Goal: Share content: Share content

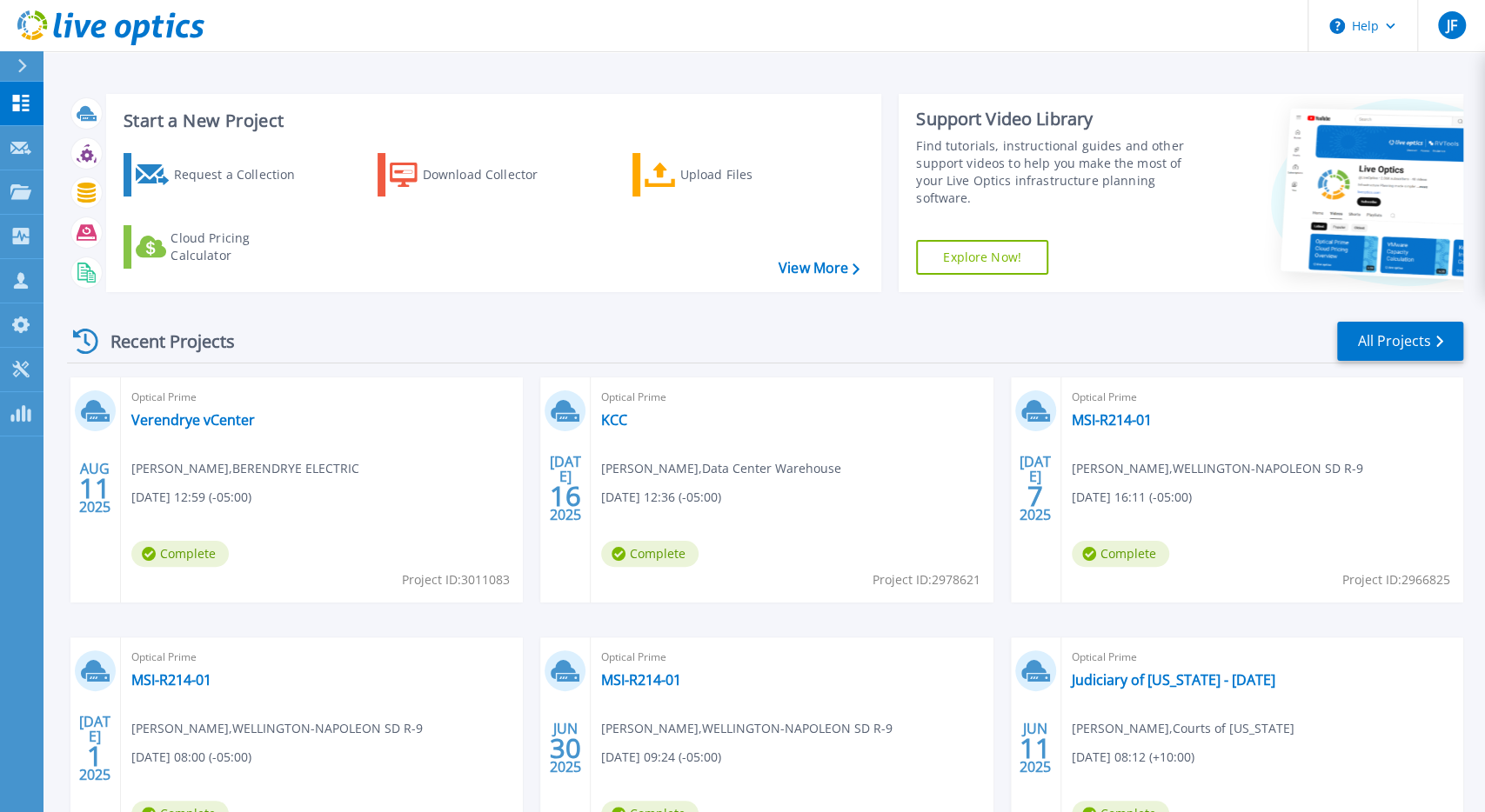
click at [325, 474] on span "Nick Fredrich , BERENDRYE ELECTRIC" at bounding box center [245, 468] width 228 height 20
click at [333, 416] on div "Optical Prime Verendrye vCenter Nick Fredrich , BERENDRYE ELECTRIC 08/11/2025, …" at bounding box center [321, 490] width 402 height 225
click at [230, 425] on link "Verendrye vCenter" at bounding box center [193, 420] width 124 height 18
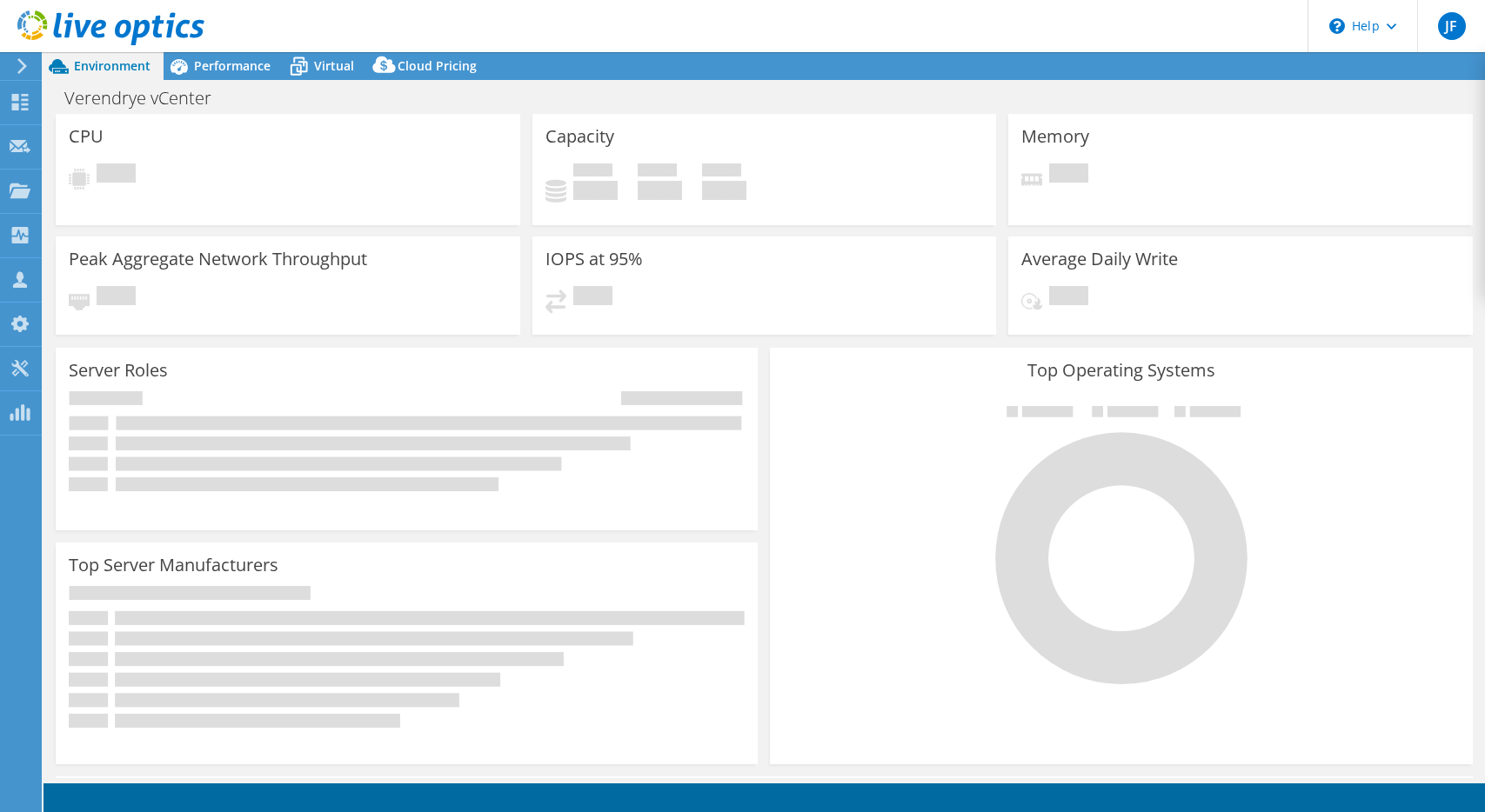
select select "USD"
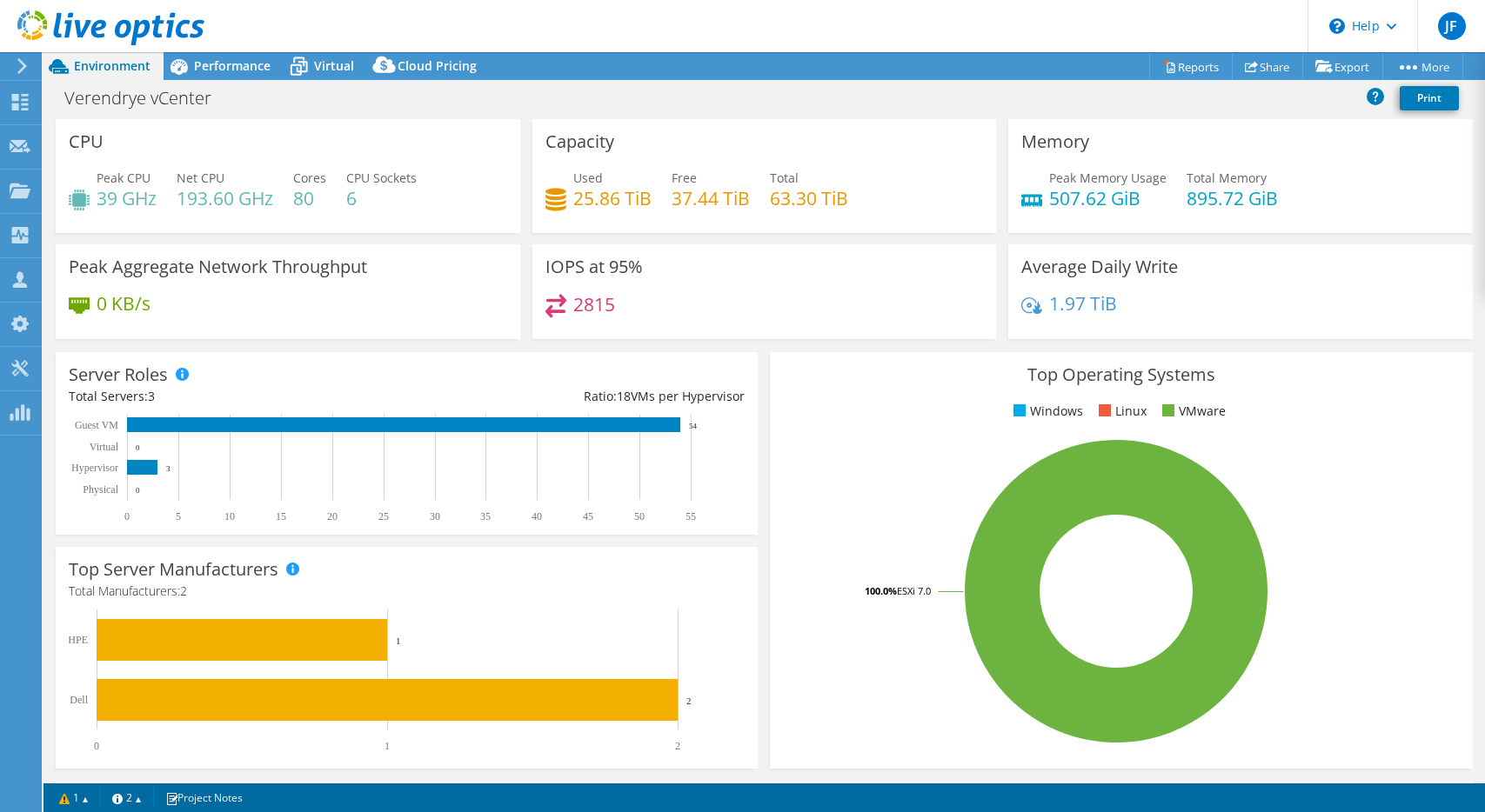
select select "USD"
click at [1257, 81] on div "Verendrye vCenter Print" at bounding box center [764, 100] width 1441 height 39
click at [1259, 68] on link "Share" at bounding box center [1267, 66] width 72 height 27
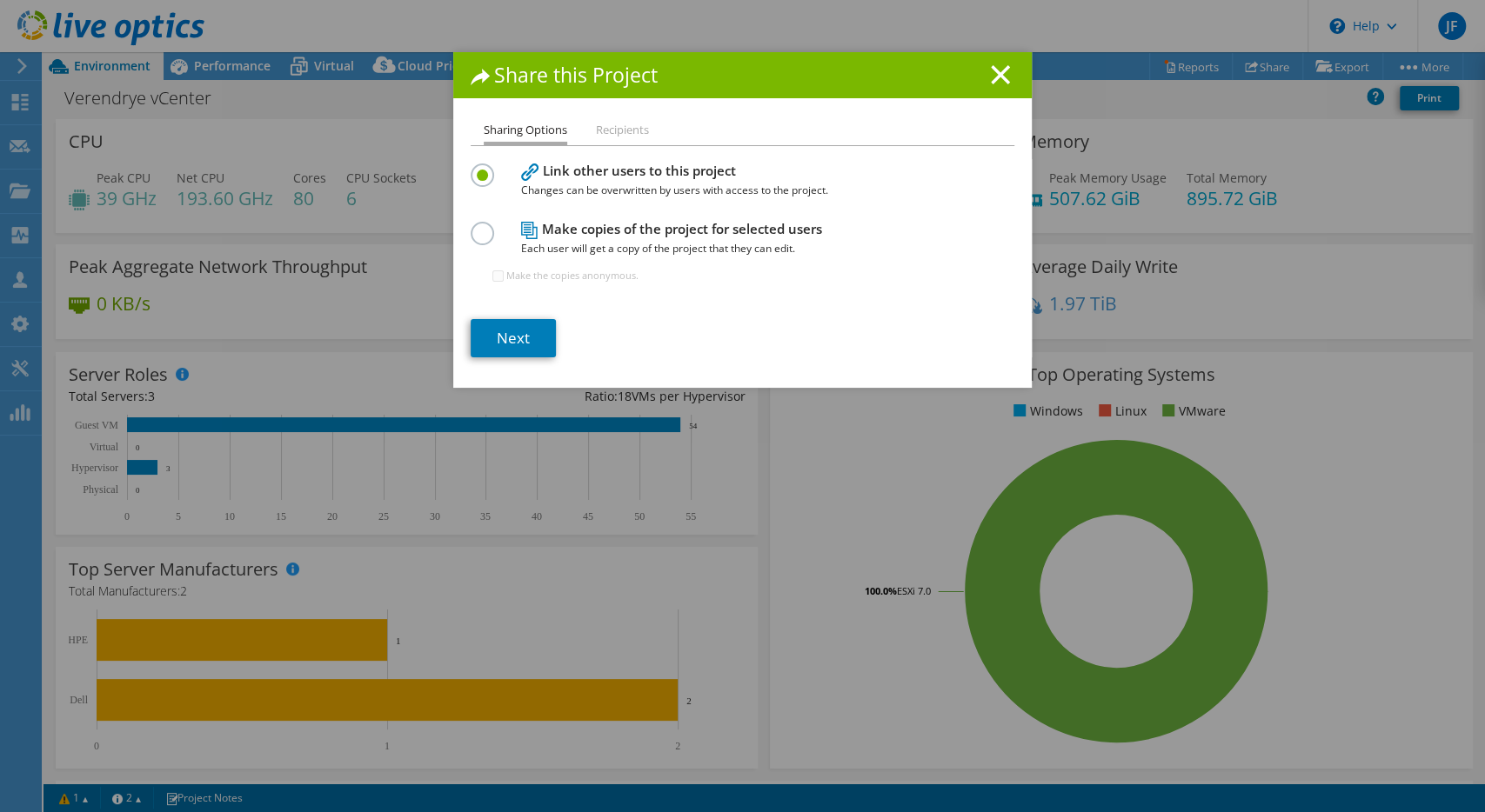
click at [490, 226] on label at bounding box center [485, 223] width 31 height 5
click at [0, 0] on input "radio" at bounding box center [0, 0] width 0 height 0
click at [516, 338] on link "Next" at bounding box center [512, 338] width 85 height 38
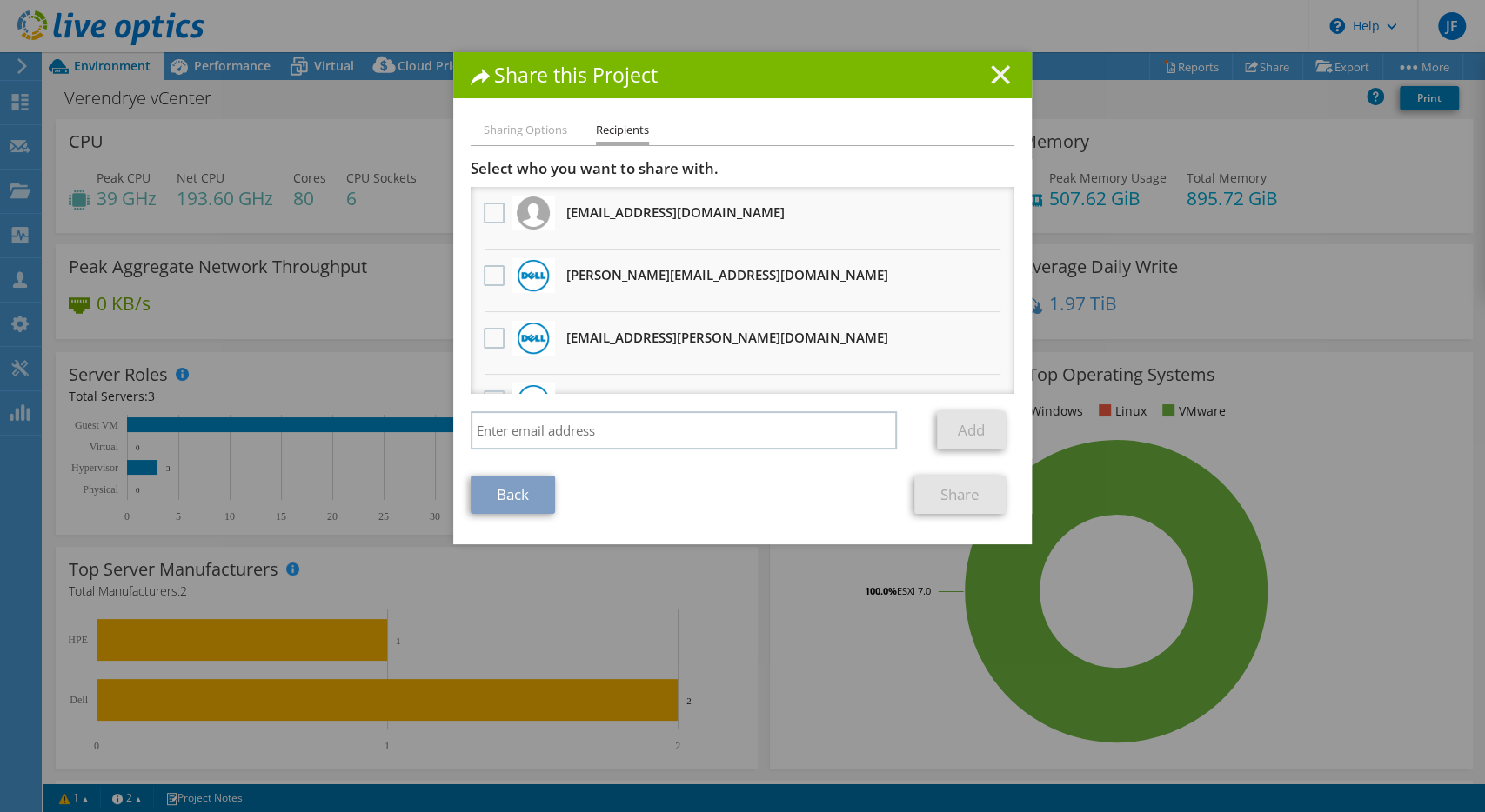
click at [998, 83] on icon at bounding box center [1000, 74] width 20 height 20
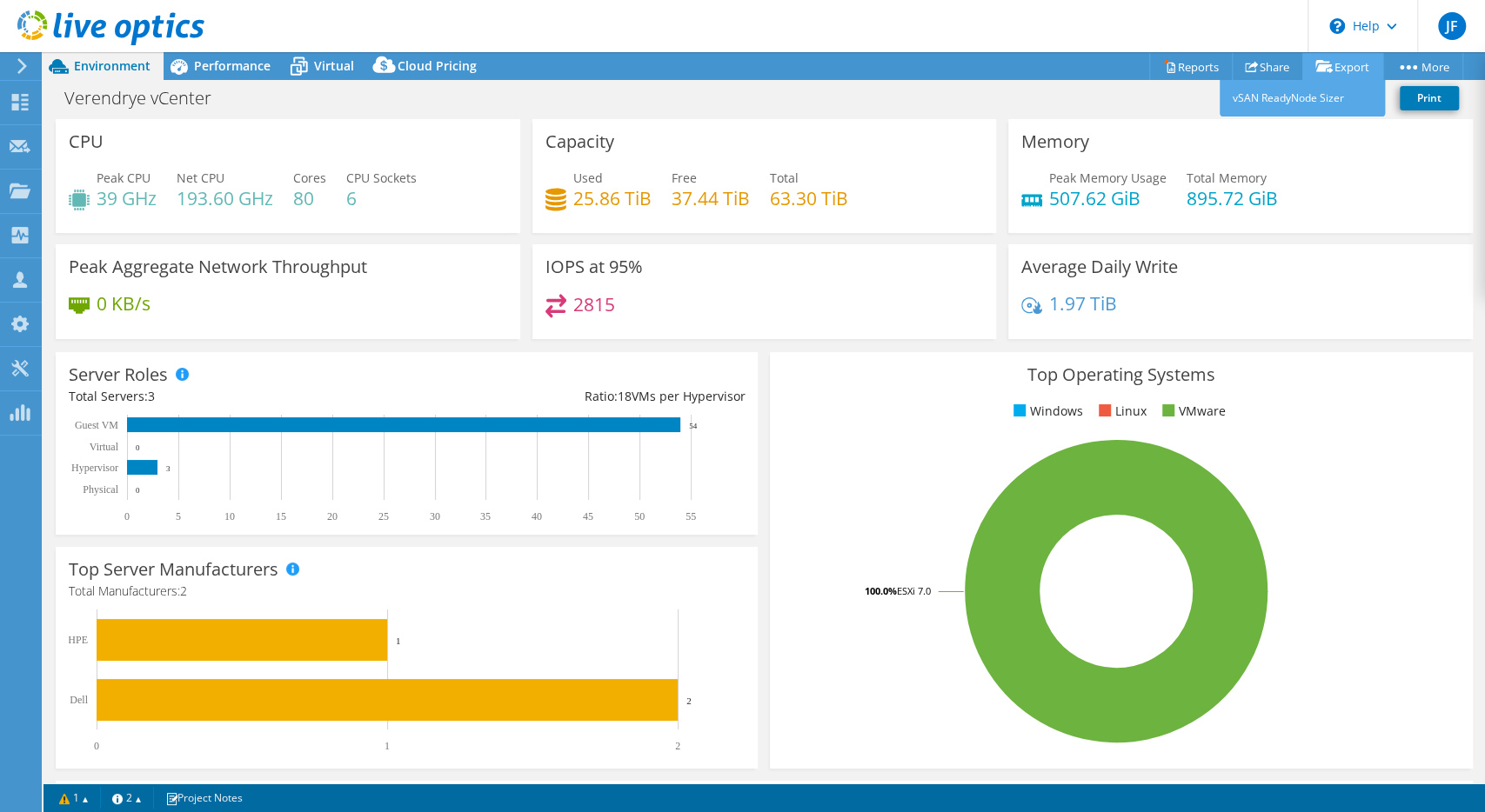
click at [1345, 79] on link "Export" at bounding box center [1342, 66] width 81 height 27
click at [1345, 164] on div "Memory Peak Memory Usage 507.62 GiB Total Memory 895.72 GiB" at bounding box center [1240, 176] width 465 height 114
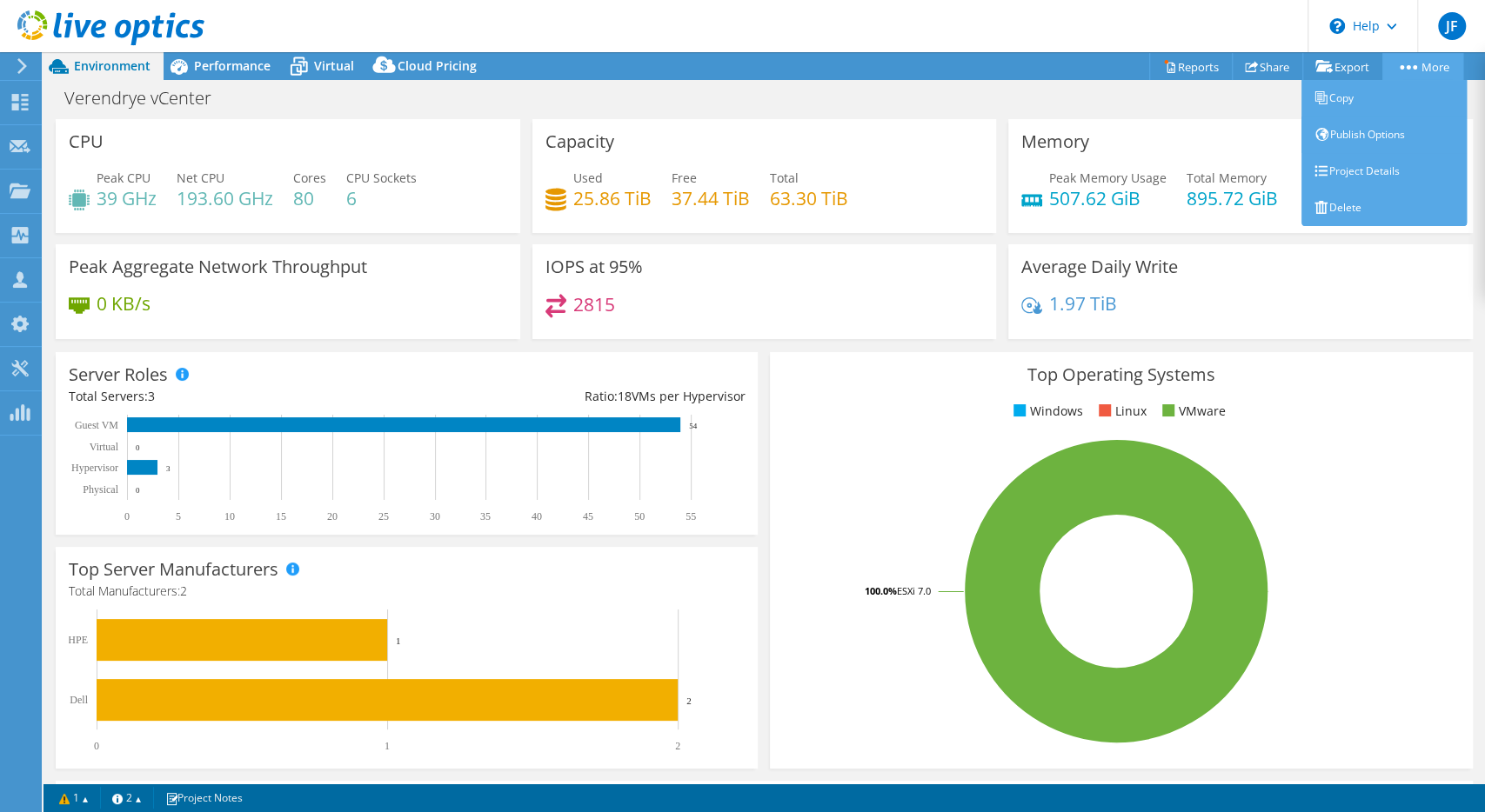
click at [1424, 60] on link "More" at bounding box center [1422, 66] width 81 height 27
click at [1364, 141] on link "Publish Options" at bounding box center [1383, 134] width 165 height 36
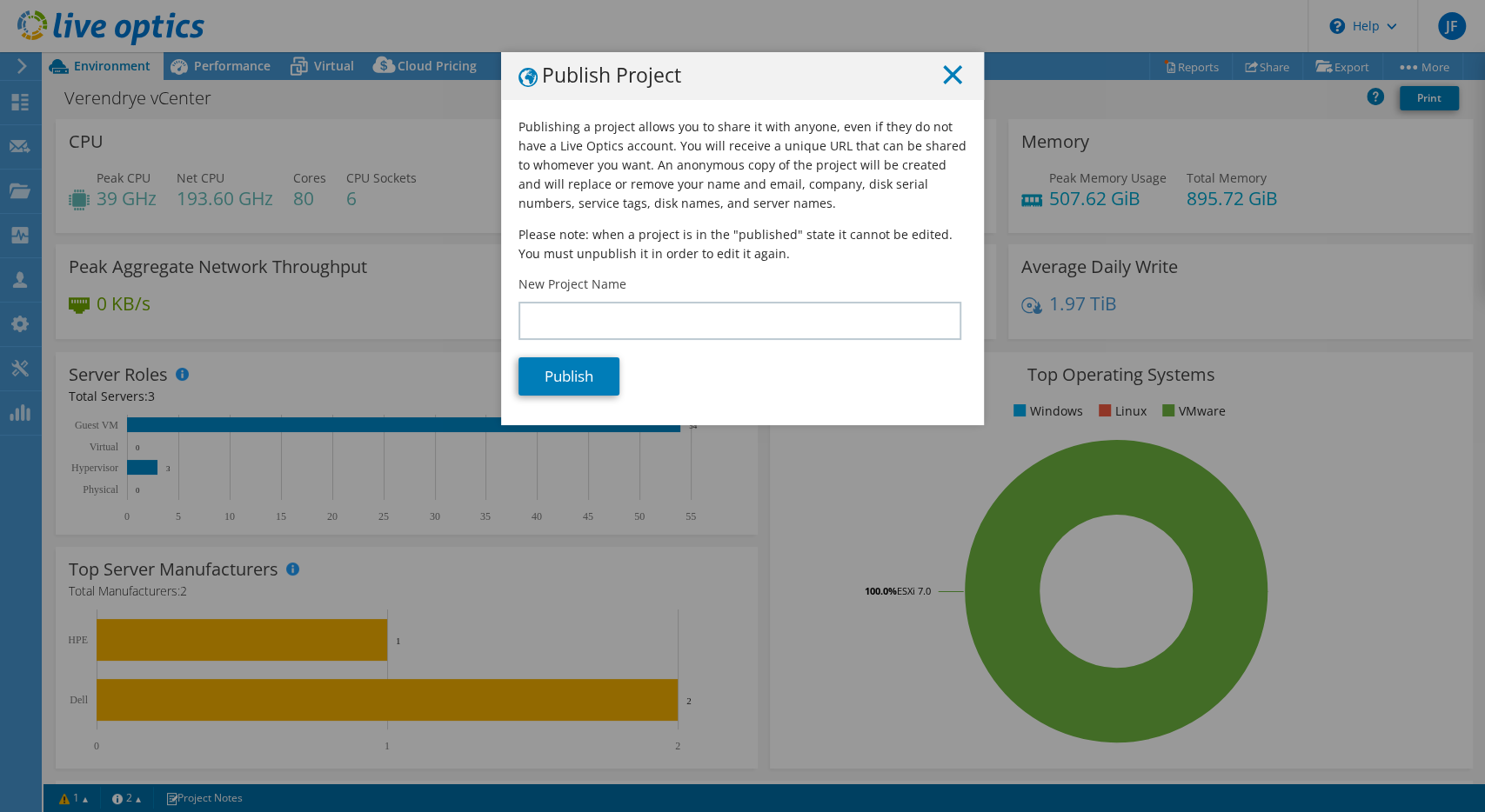
click at [949, 81] on icon at bounding box center [952, 74] width 20 height 20
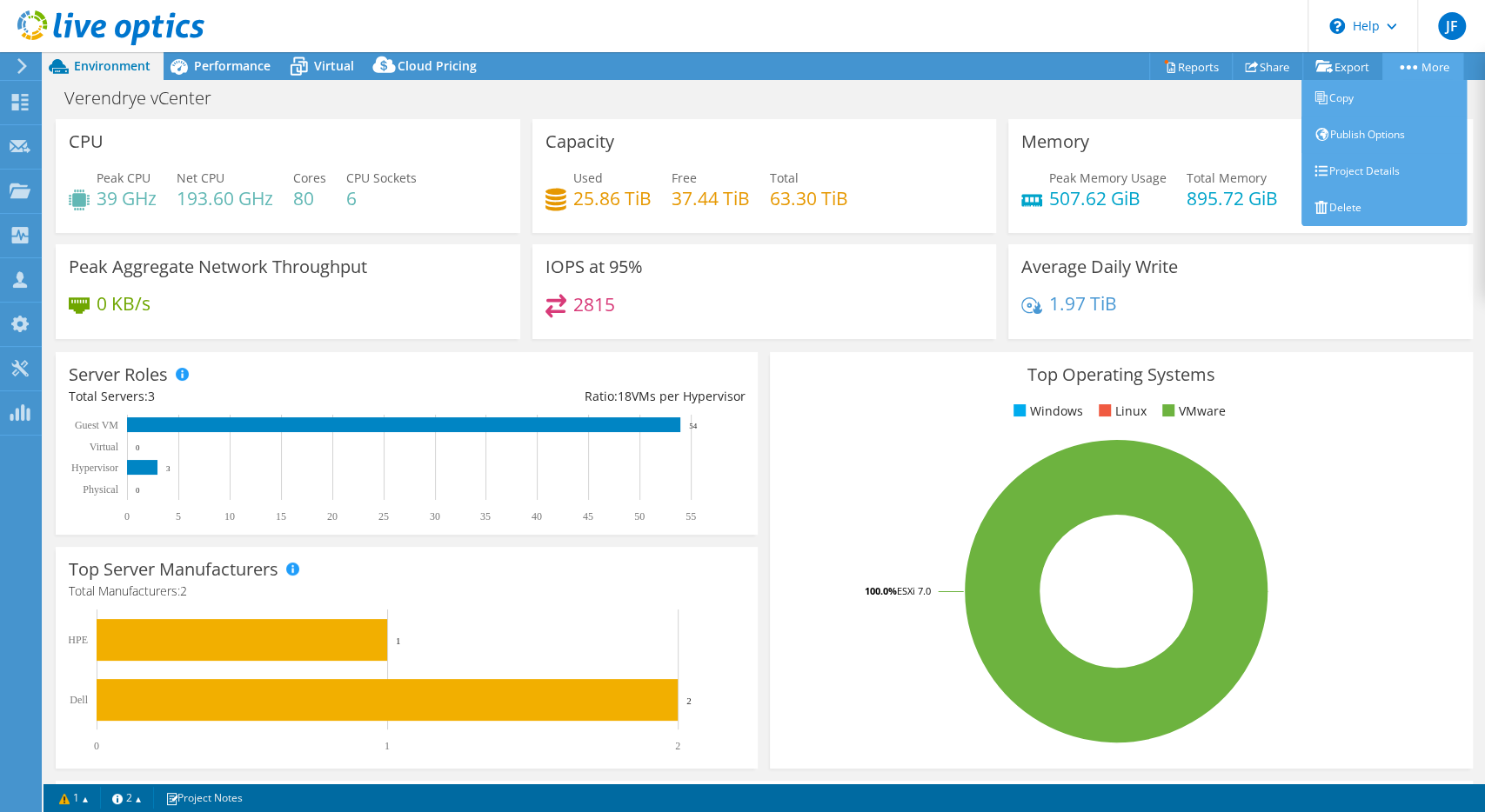
click at [1430, 65] on link "More" at bounding box center [1422, 66] width 81 height 27
click at [1383, 171] on link "Project Details" at bounding box center [1383, 170] width 165 height 36
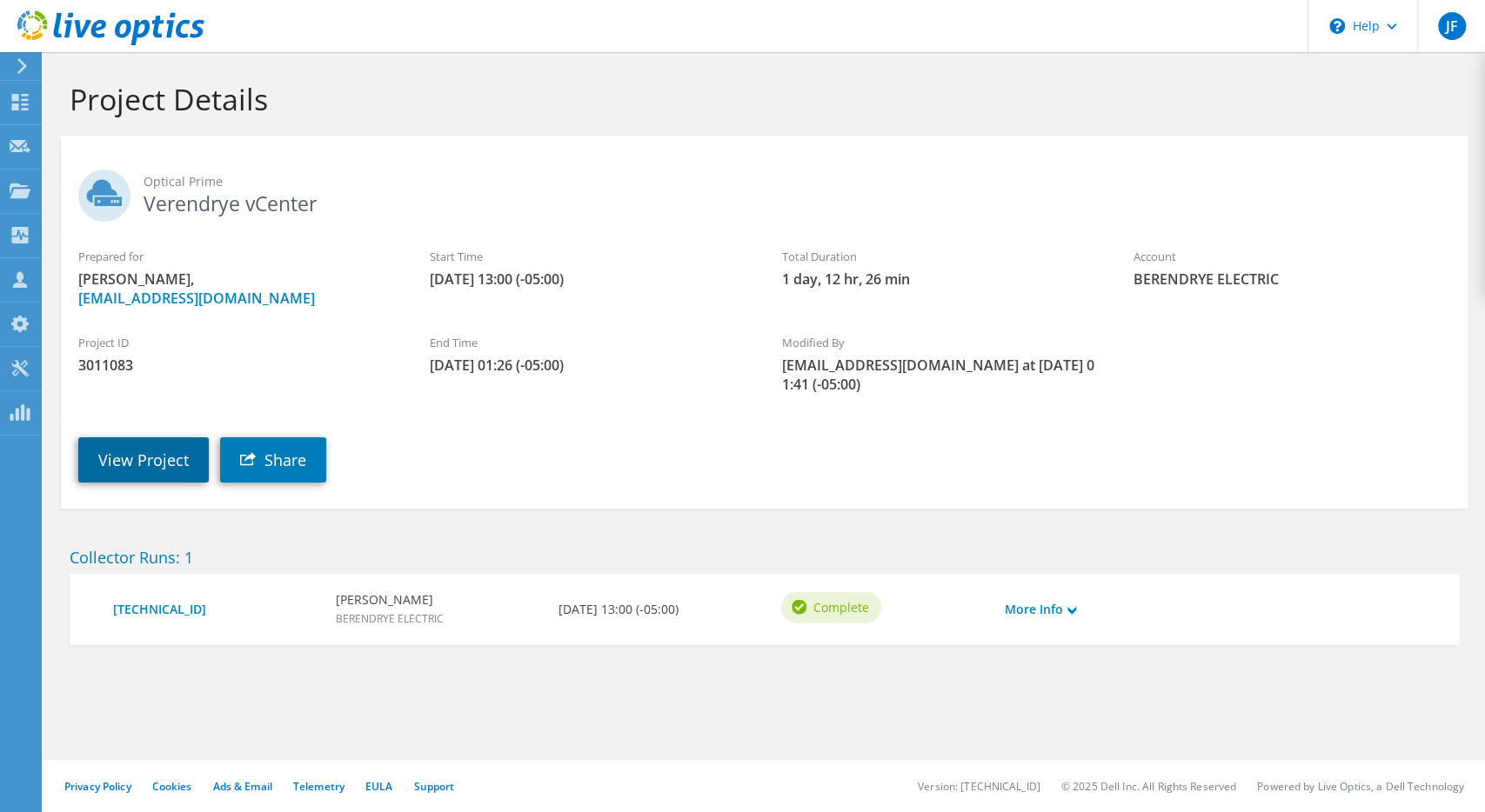
click at [146, 465] on link "View Project" at bounding box center [143, 460] width 130 height 46
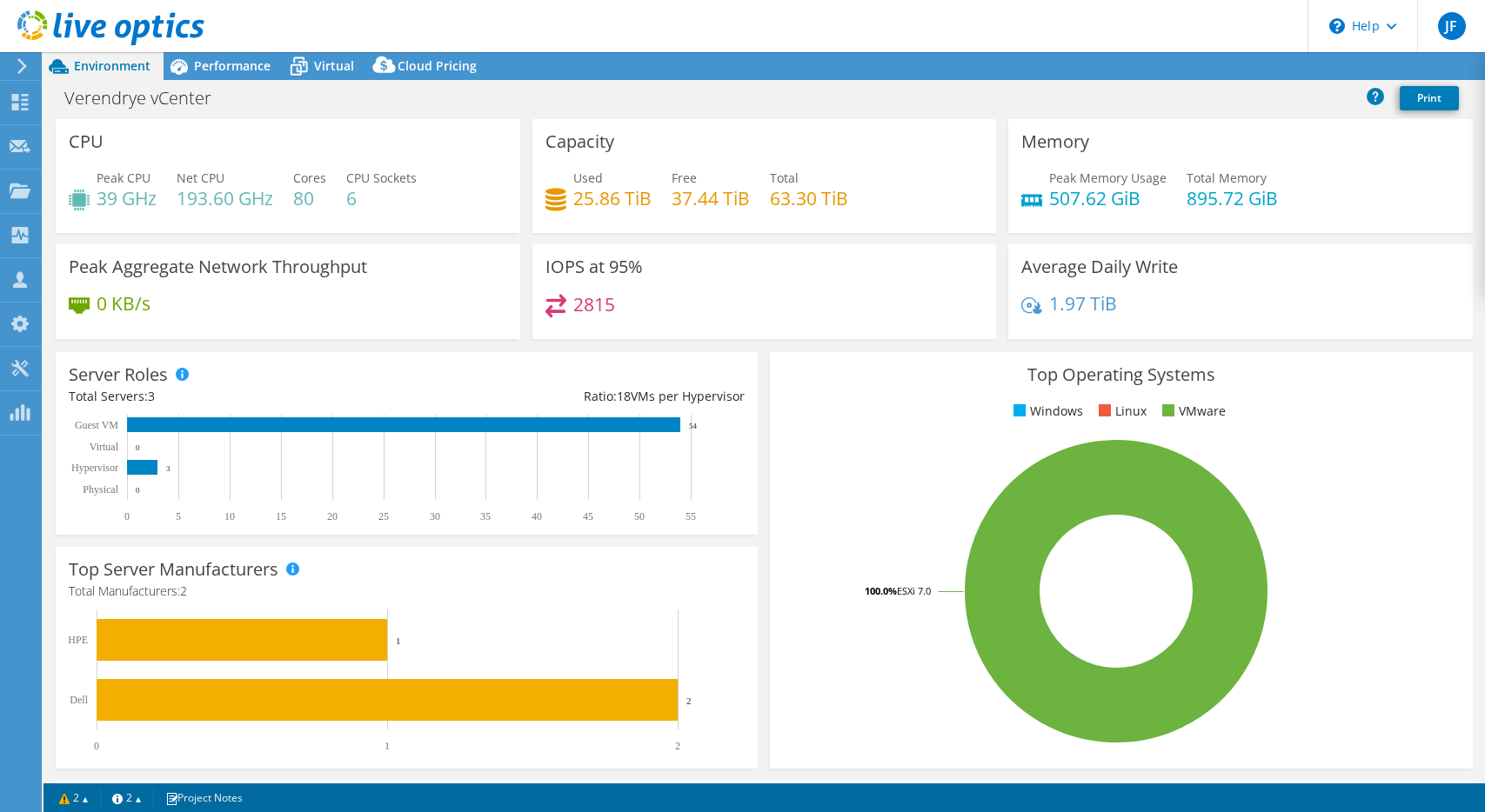
select select "USD"
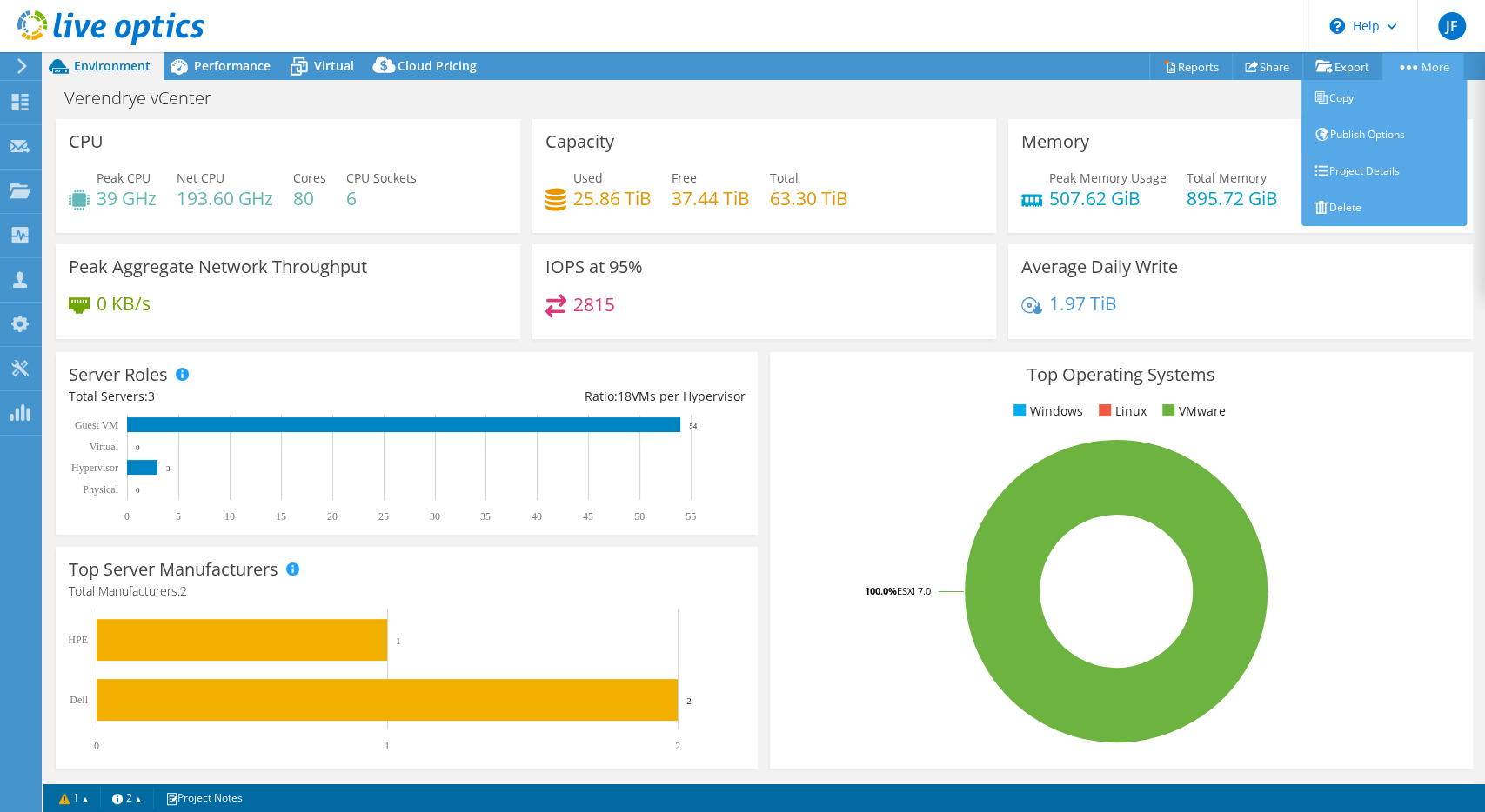
click at [1421, 72] on link "More" at bounding box center [1422, 66] width 81 height 27
click at [1370, 130] on link "Publish Options" at bounding box center [1383, 134] width 165 height 36
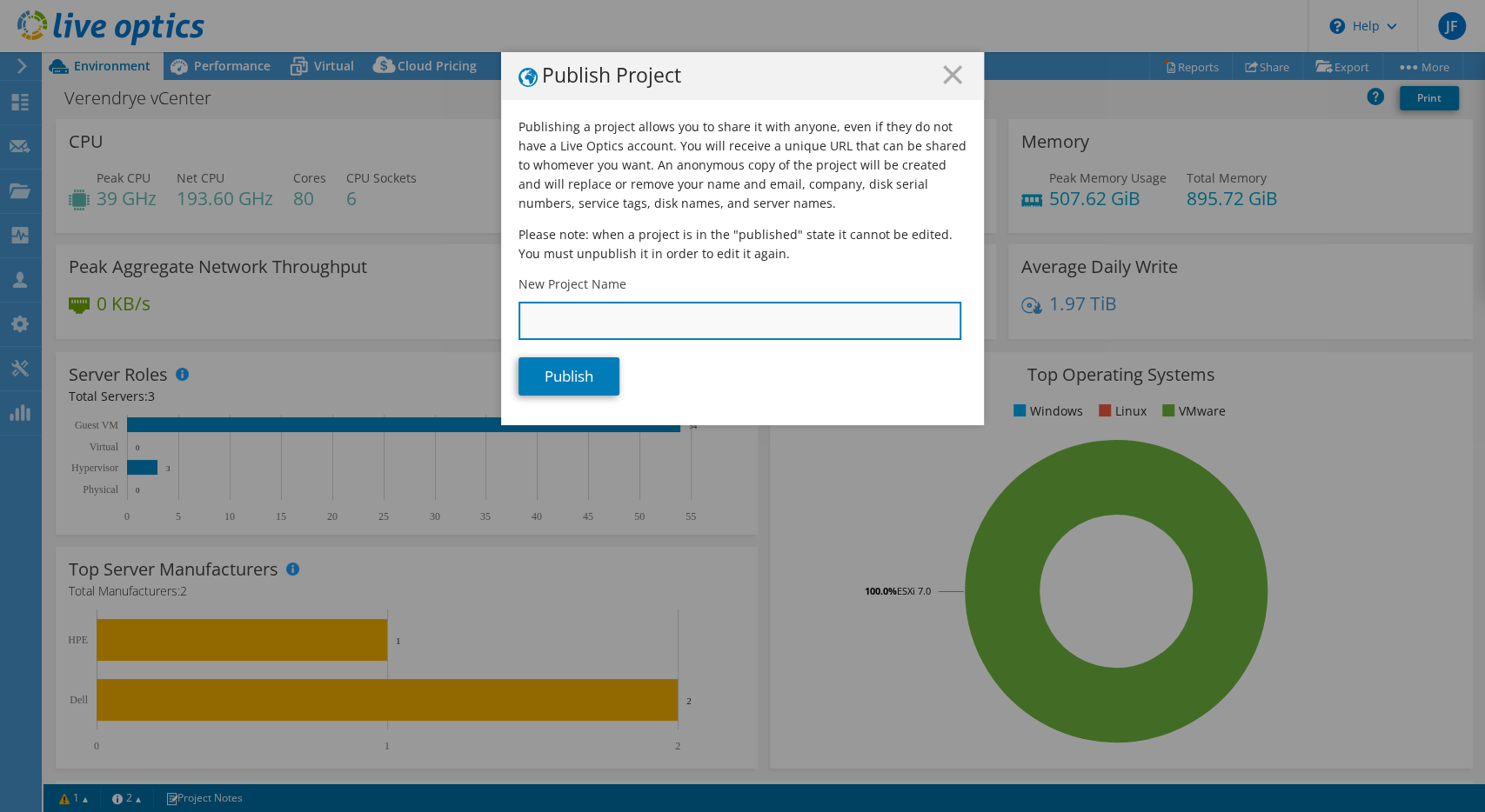
click at [619, 330] on input "New Project Name" at bounding box center [739, 320] width 443 height 38
type input "Verendrye vCenter Report"
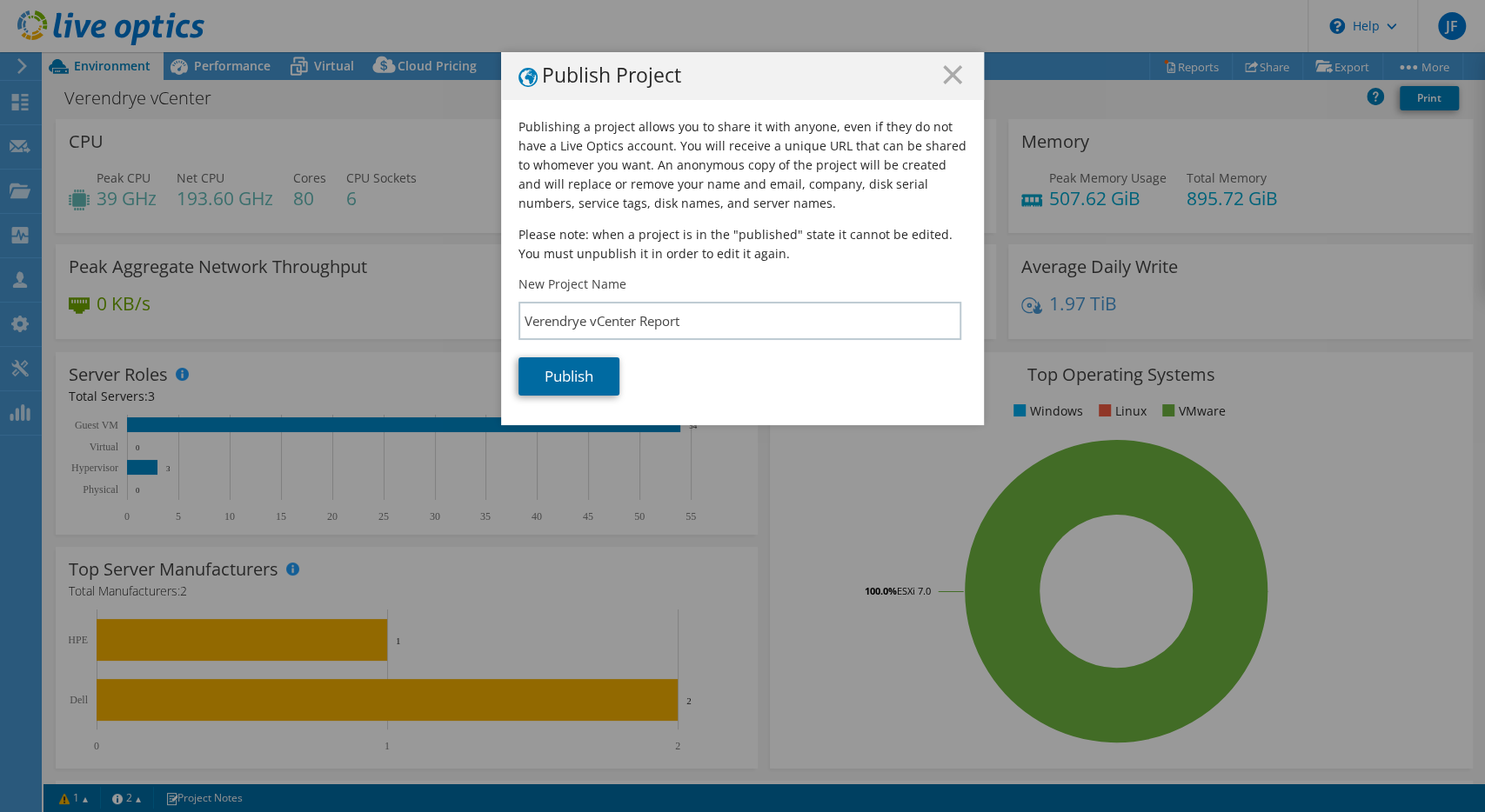
click at [545, 386] on link "Publish" at bounding box center [568, 376] width 101 height 38
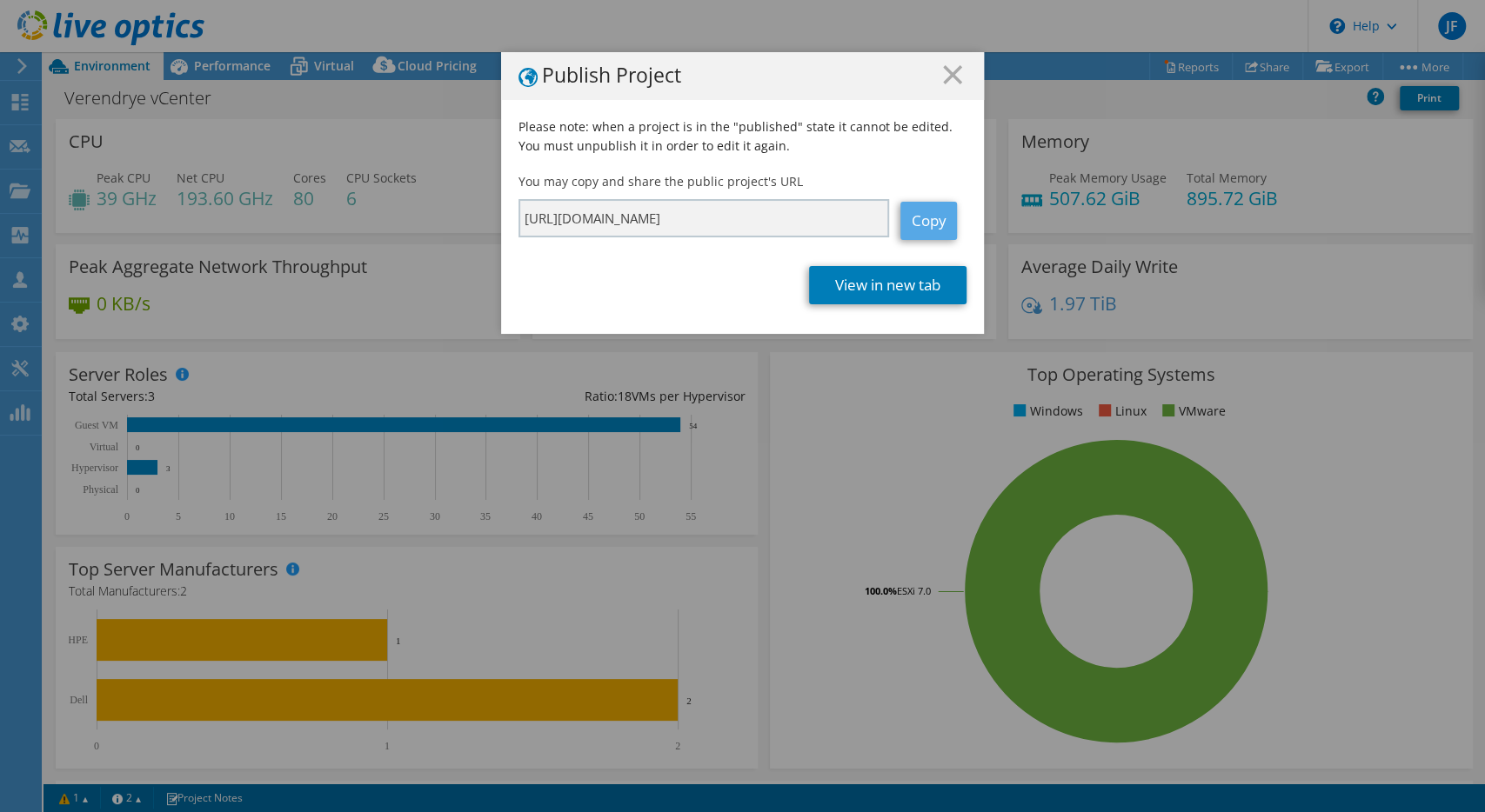
click at [927, 220] on link "Copy" at bounding box center [928, 221] width 57 height 38
click at [934, 284] on link "View in new tab" at bounding box center [887, 285] width 157 height 38
click at [954, 75] on line at bounding box center [952, 74] width 18 height 18
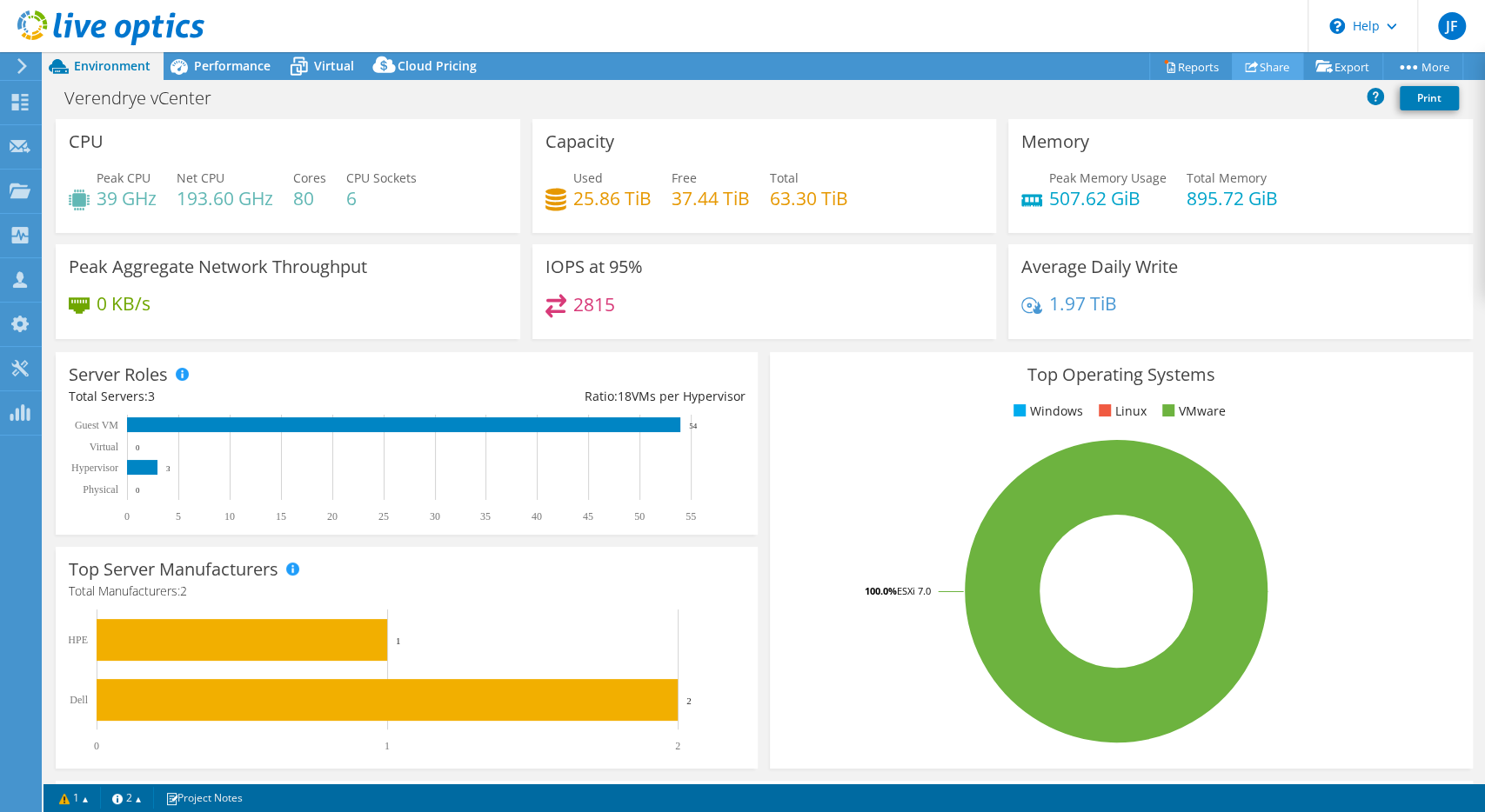
click at [1255, 61] on link "Share" at bounding box center [1267, 66] width 72 height 27
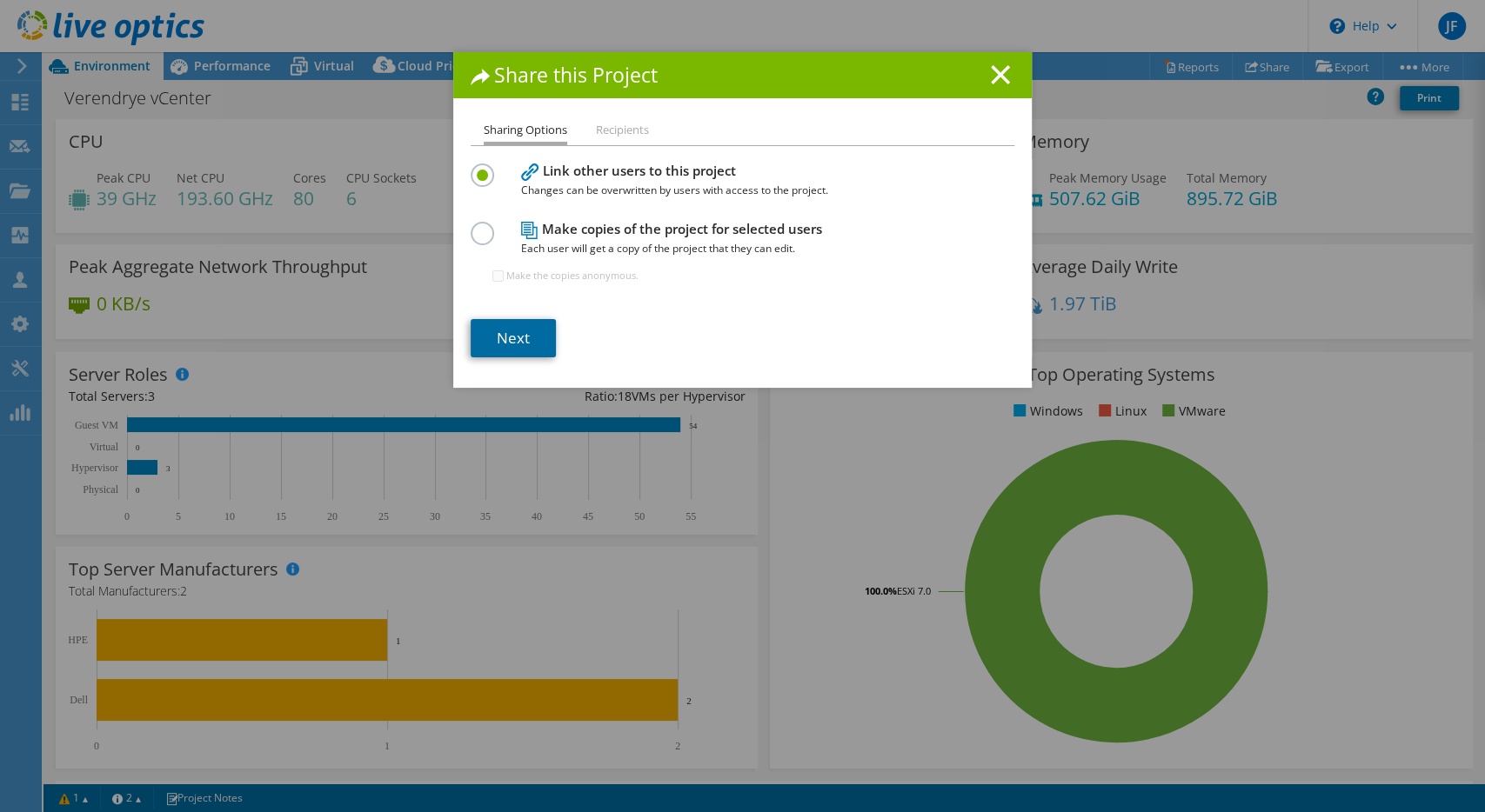
click at [524, 340] on link "Next" at bounding box center [512, 338] width 85 height 38
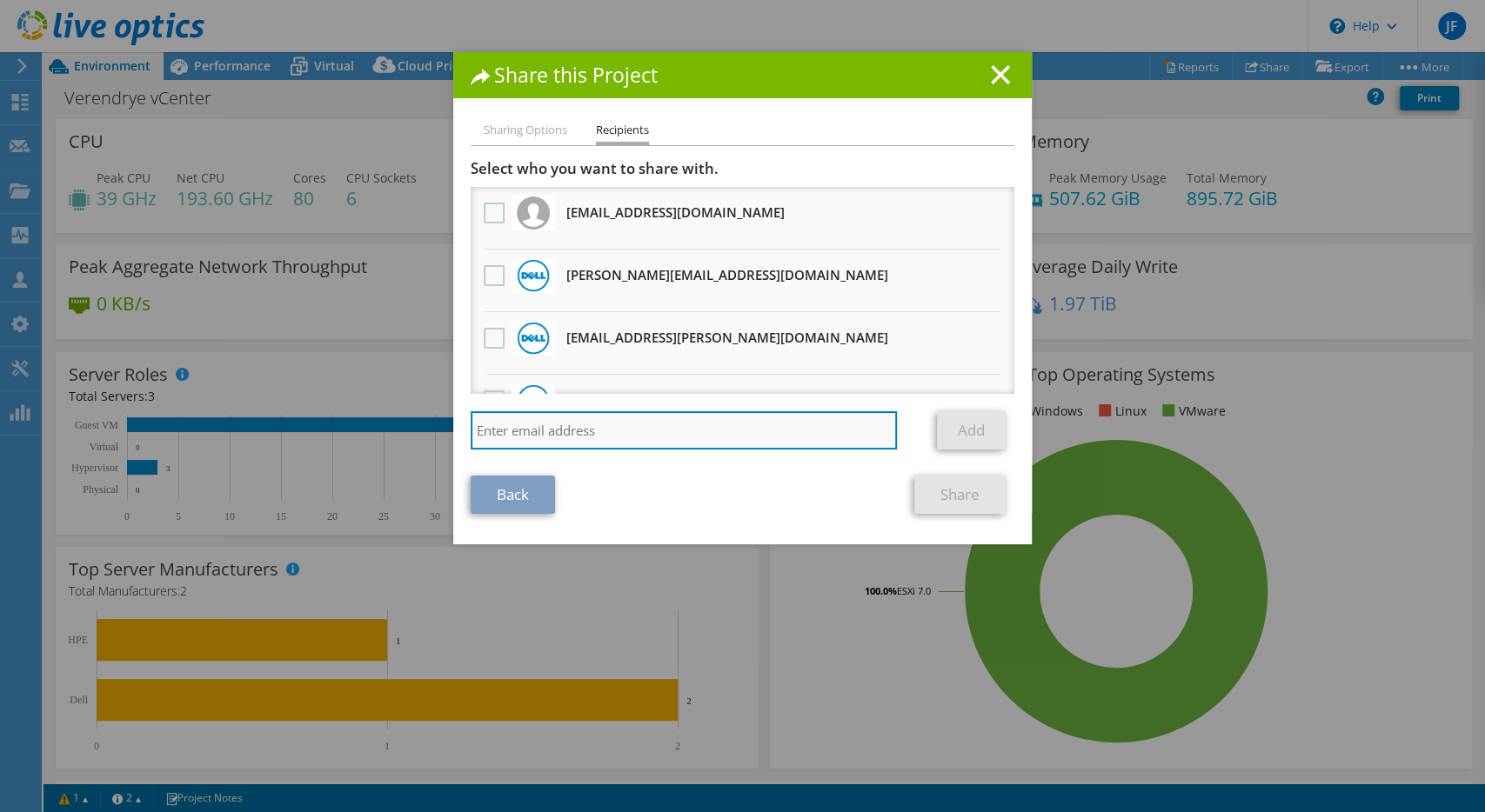
click at [561, 434] on input "search" at bounding box center [683, 430] width 426 height 38
paste input "sfoley@scalecomputing.com"
type input "sfoley@scalecomputing.com"
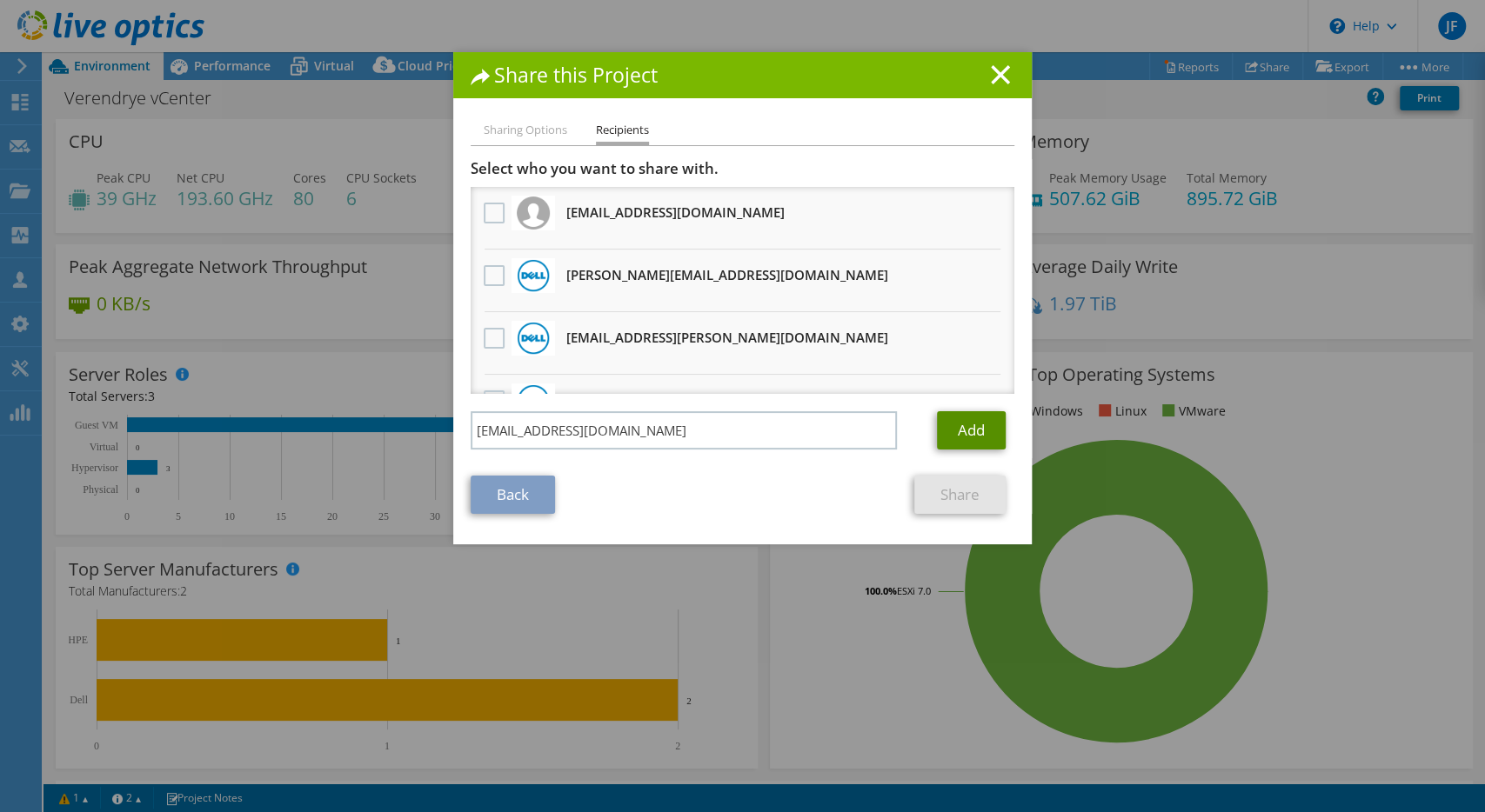
click at [978, 429] on link "Add" at bounding box center [971, 430] width 69 height 38
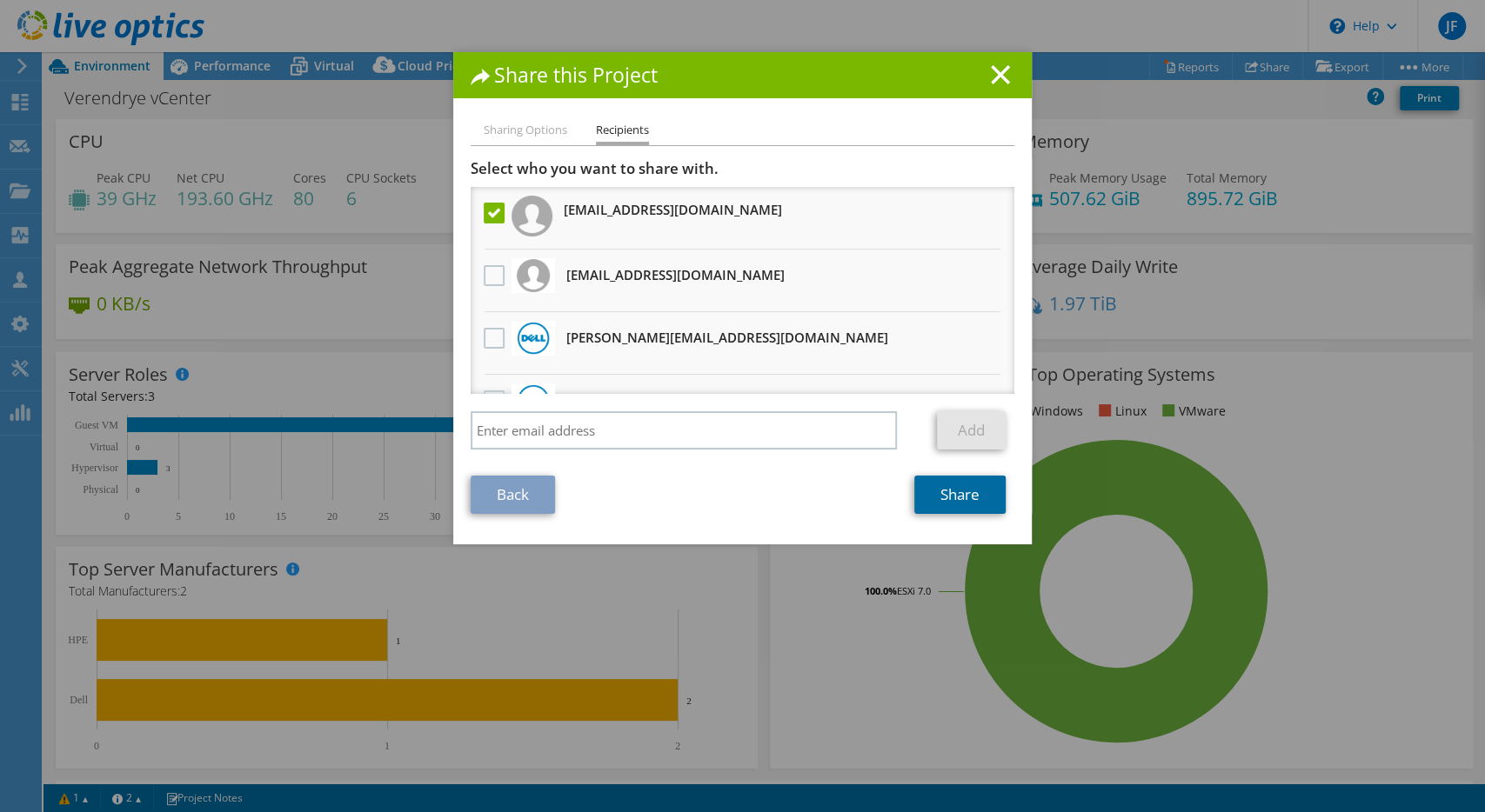
click at [960, 494] on link "Share" at bounding box center [960, 494] width 91 height 38
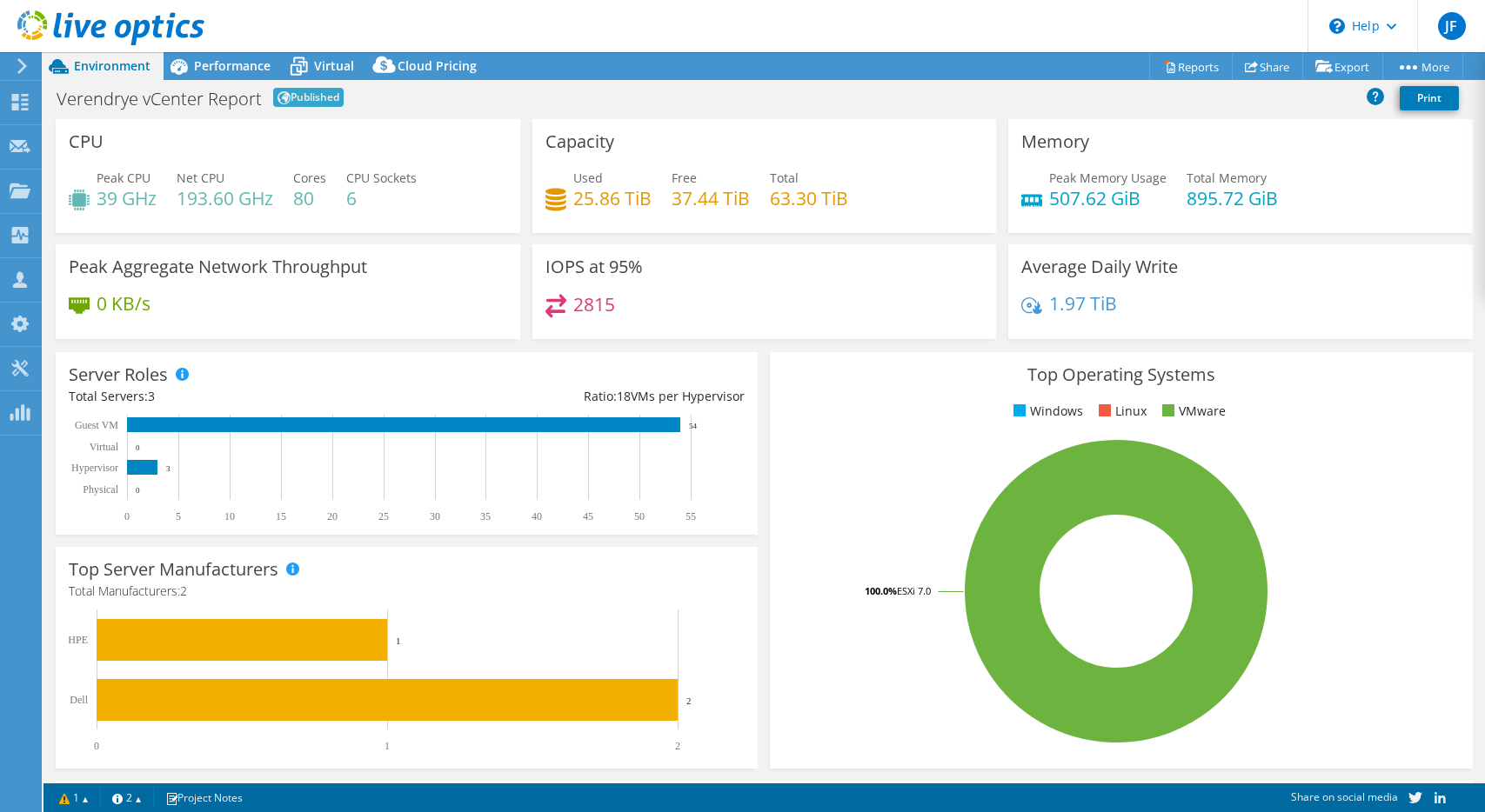
select select "USD"
